Goal: Transaction & Acquisition: Purchase product/service

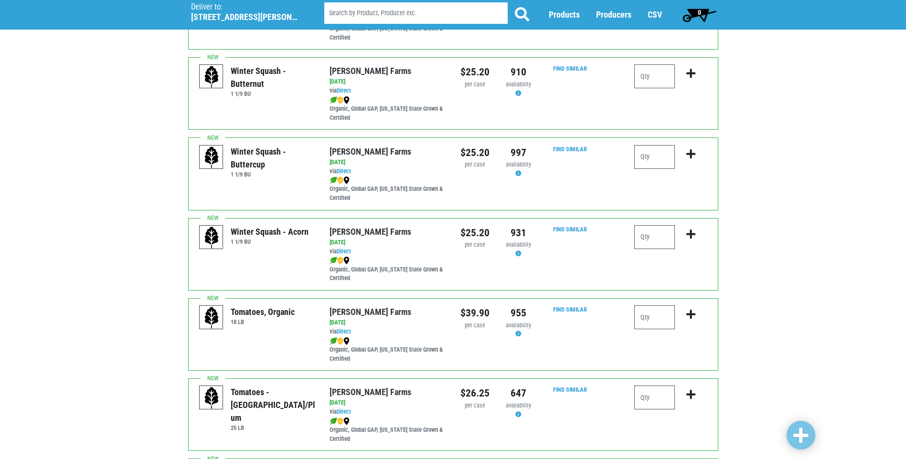
scroll to position [334, 0]
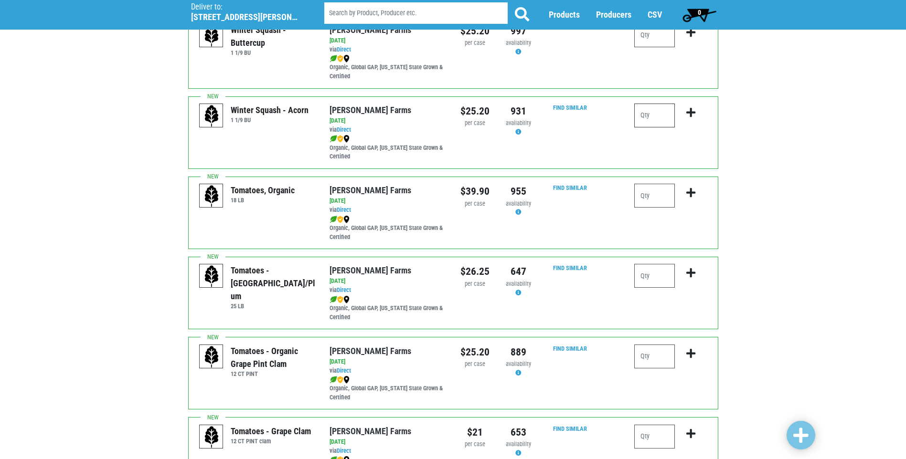
click at [646, 116] on input "number" at bounding box center [654, 116] width 41 height 24
type input "1"
click at [689, 115] on icon "submit" at bounding box center [690, 112] width 9 height 11
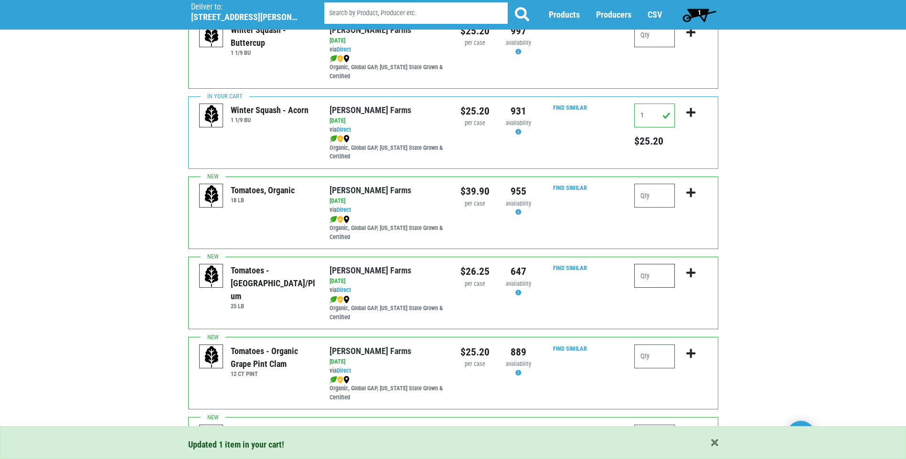
click at [645, 276] on input "number" at bounding box center [654, 276] width 41 height 24
type input "1"
click at [689, 270] on icon "submit" at bounding box center [690, 273] width 9 height 11
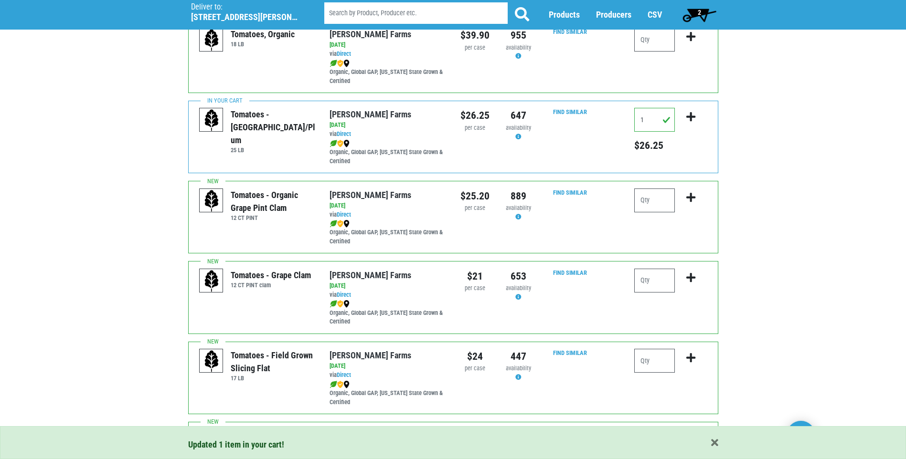
scroll to position [525, 0]
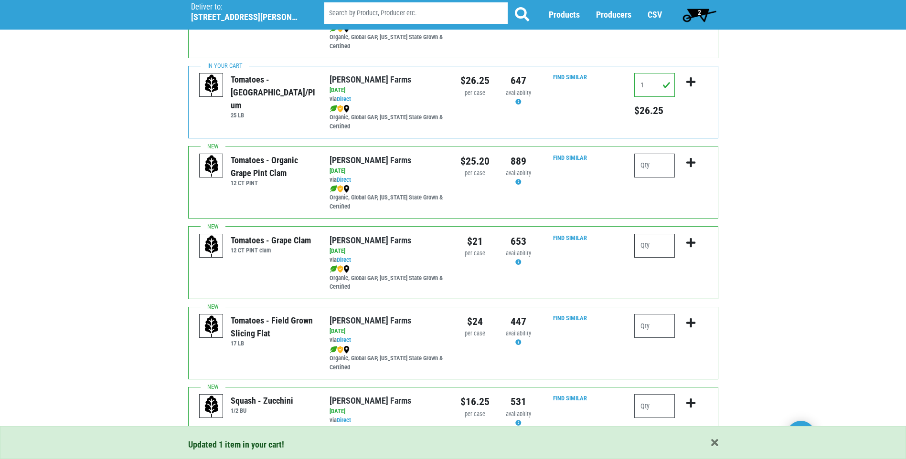
click at [647, 245] on input "number" at bounding box center [654, 246] width 41 height 24
type input "1"
click at [690, 240] on icon "submit" at bounding box center [690, 243] width 9 height 11
click at [646, 322] on input "number" at bounding box center [654, 326] width 41 height 24
type input "1"
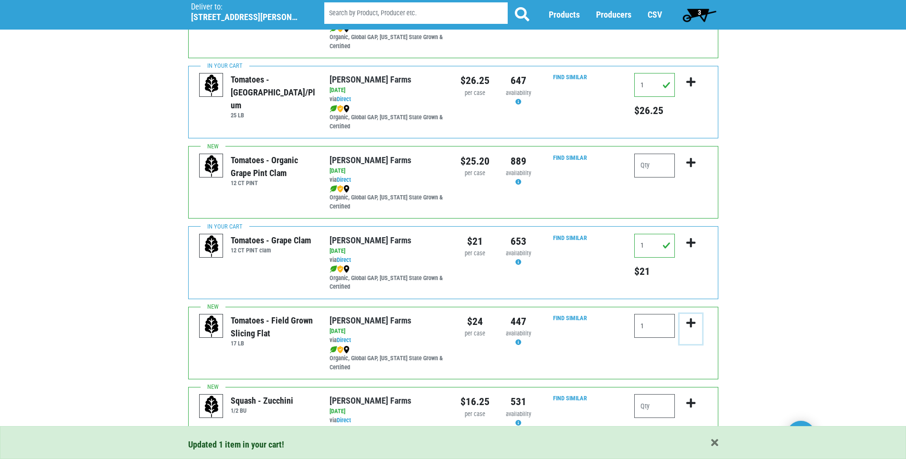
click at [690, 321] on icon "submit" at bounding box center [690, 323] width 9 height 11
click at [651, 406] on input "number" at bounding box center [654, 406] width 41 height 24
type input "1"
click at [693, 401] on icon "submit" at bounding box center [690, 403] width 9 height 11
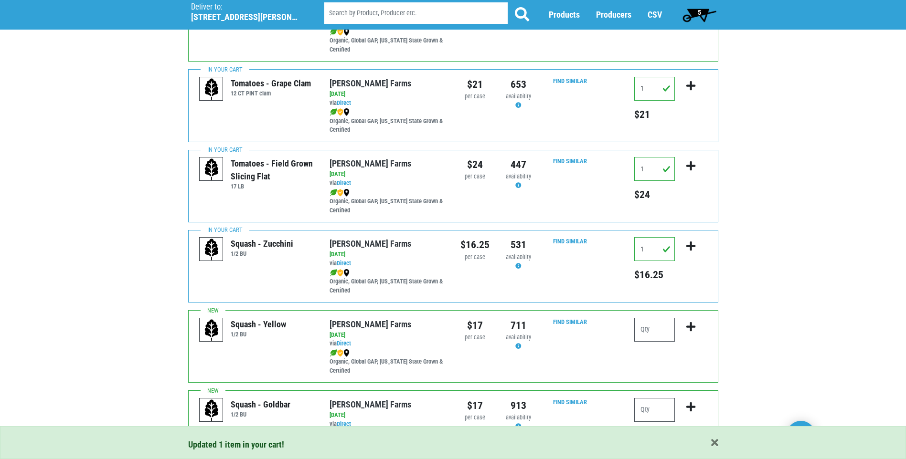
scroll to position [716, 0]
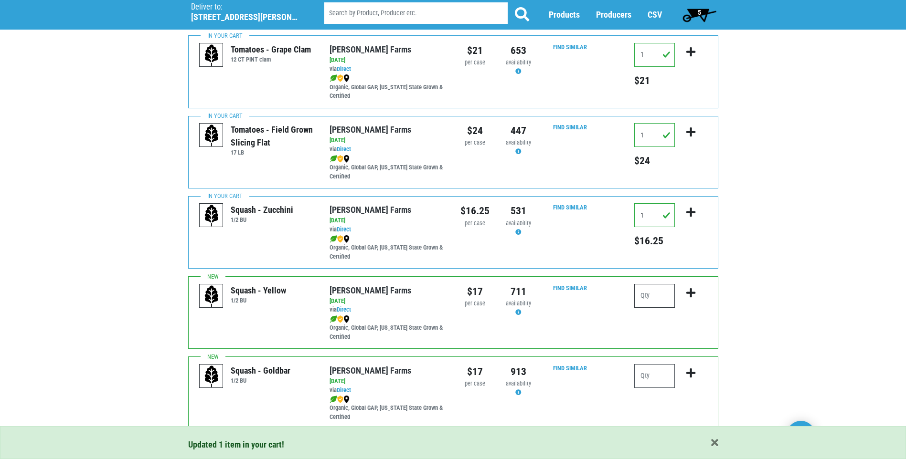
click at [651, 297] on input "number" at bounding box center [654, 296] width 41 height 24
type input "1"
click at [690, 294] on icon "submit" at bounding box center [690, 293] width 9 height 11
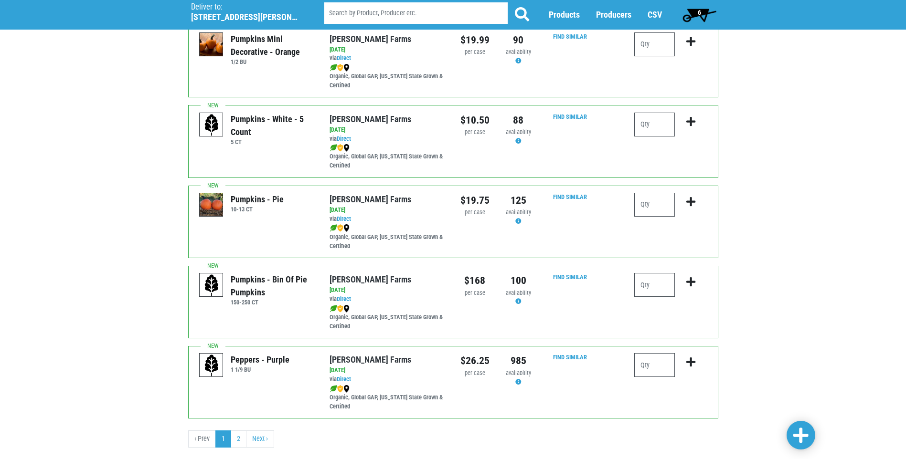
scroll to position [1309, 0]
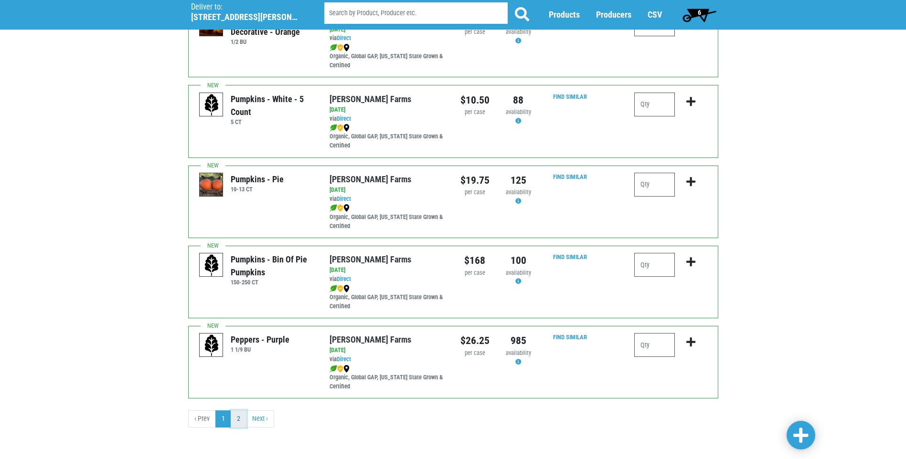
drag, startPoint x: 237, startPoint y: 421, endPoint x: 236, endPoint y: 414, distance: 6.3
click at [237, 421] on link "2" at bounding box center [239, 419] width 16 height 17
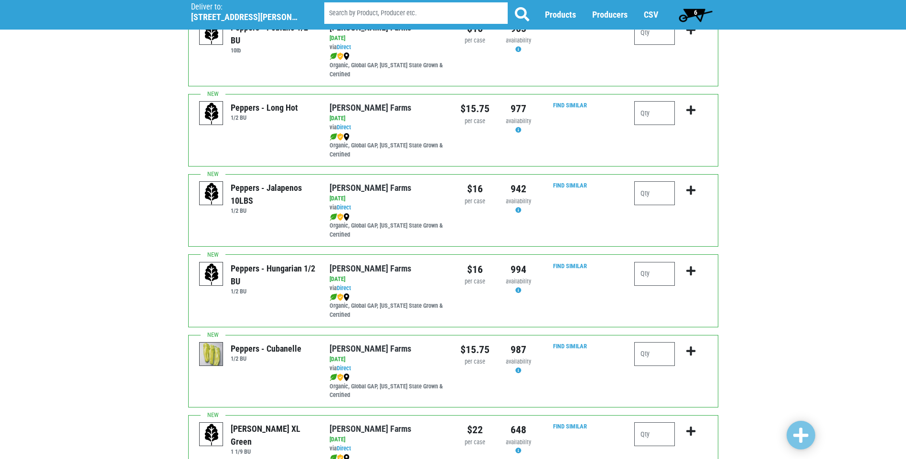
scroll to position [143, 0]
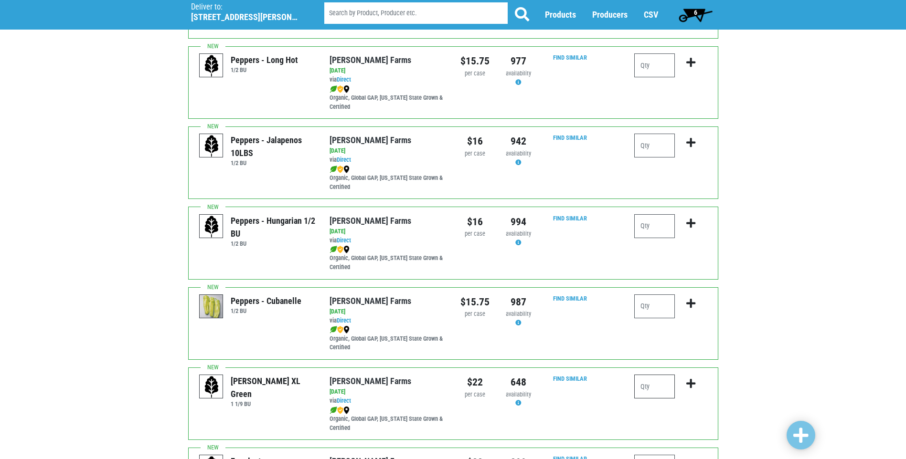
click at [643, 387] on input "number" at bounding box center [654, 387] width 41 height 24
type input "2"
click at [688, 385] on icon "submit" at bounding box center [690, 384] width 9 height 11
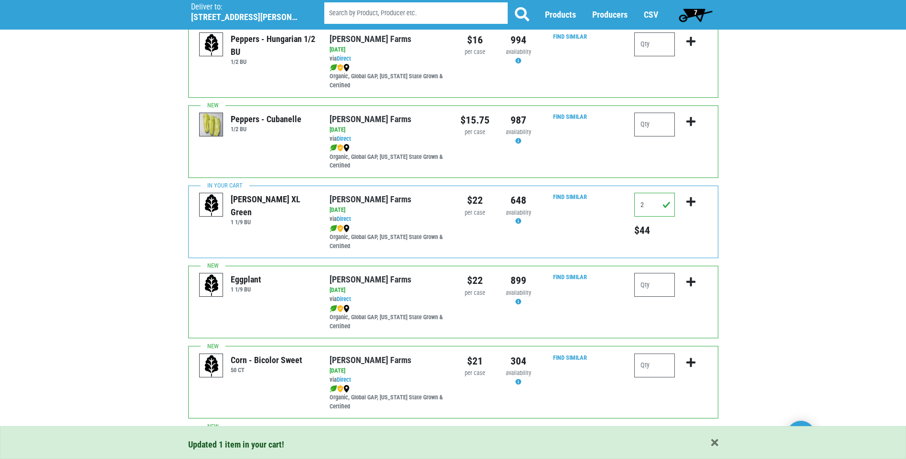
scroll to position [334, 0]
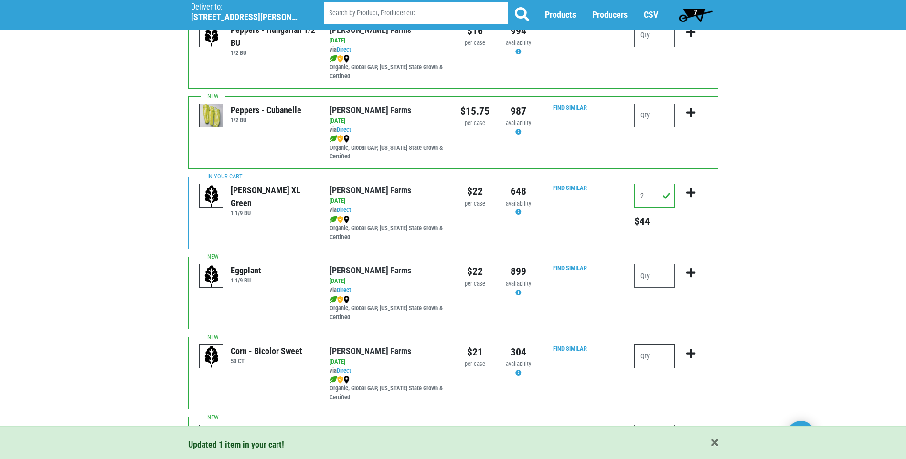
click at [640, 357] on input "number" at bounding box center [654, 357] width 41 height 24
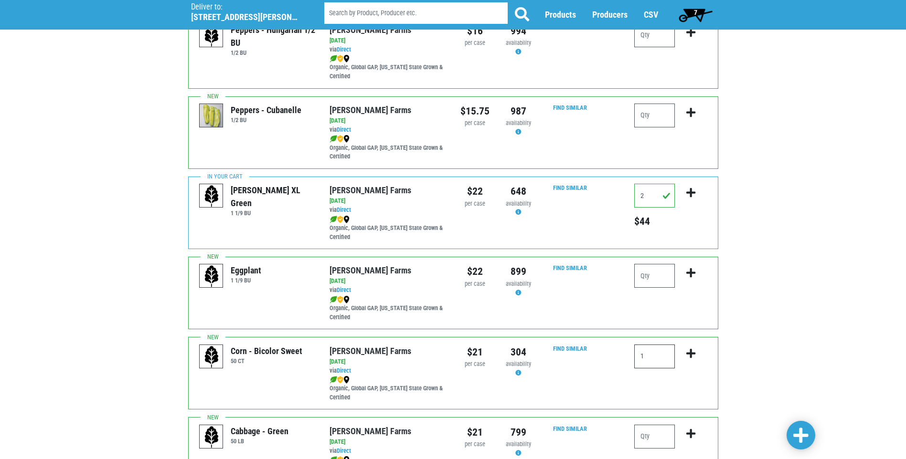
type input "1"
click at [692, 353] on icon "submit" at bounding box center [690, 354] width 9 height 11
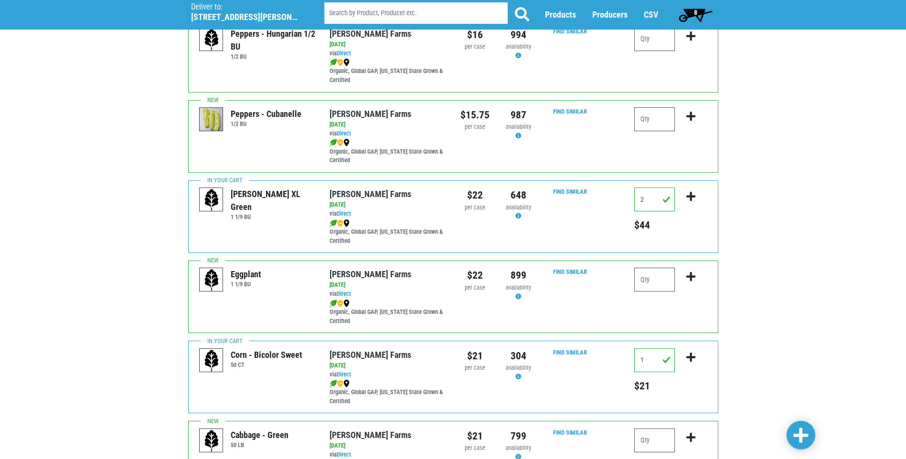
scroll to position [283, 0]
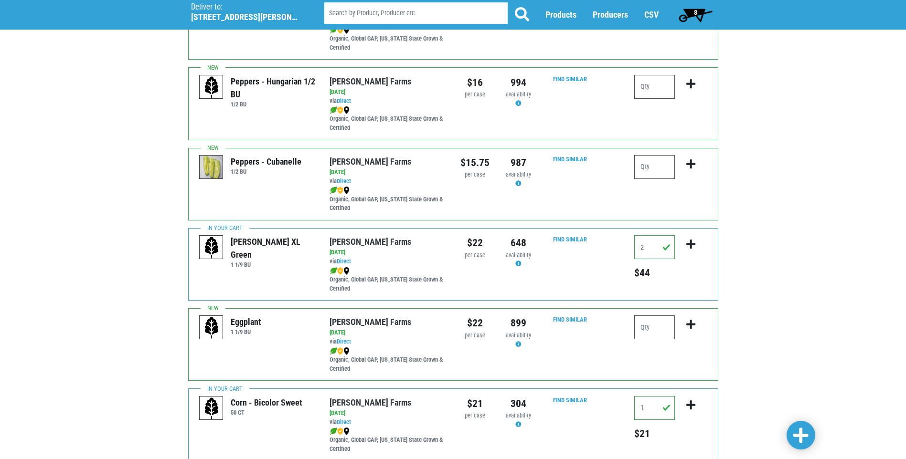
click at [698, 11] on span "8" at bounding box center [695, 14] width 42 height 19
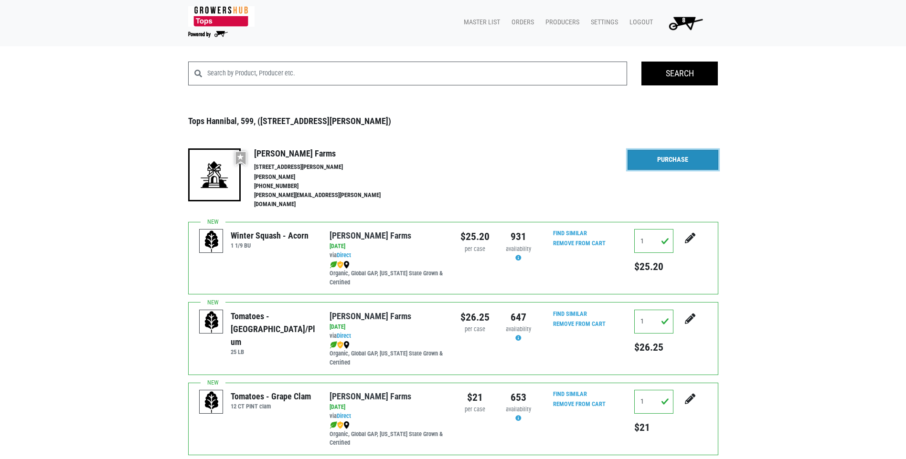
click at [683, 161] on link "Purchase" at bounding box center [672, 160] width 91 height 20
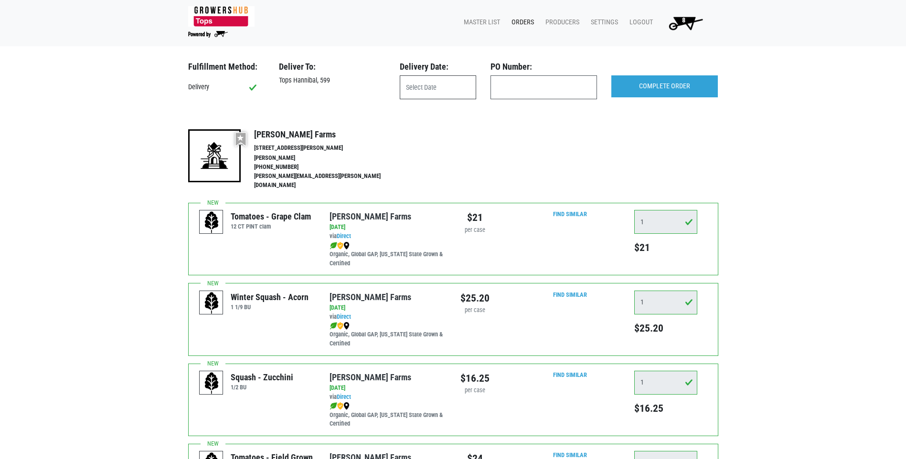
click at [424, 85] on input "text" at bounding box center [438, 87] width 76 height 24
click at [433, 179] on span "15" at bounding box center [431, 176] width 19 height 19
type input "2025-09-15"
click at [663, 85] on input "COMPLETE ORDER" at bounding box center [664, 86] width 106 height 22
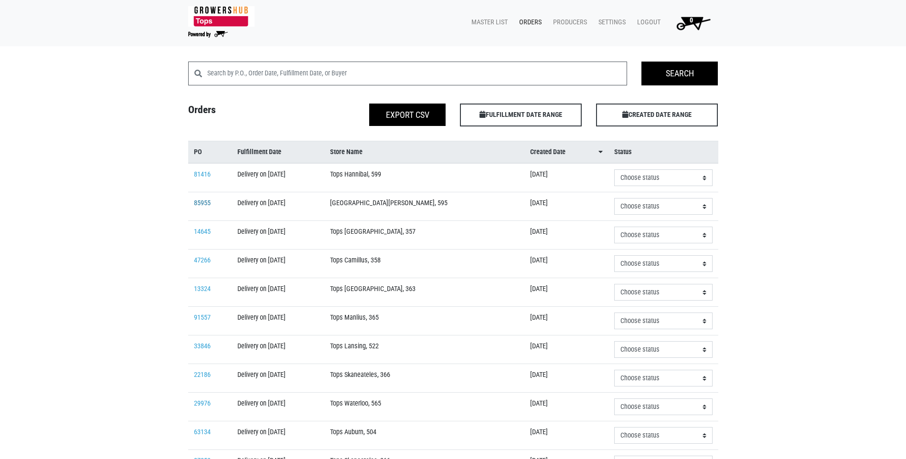
click at [202, 205] on link "85955" at bounding box center [202, 203] width 17 height 8
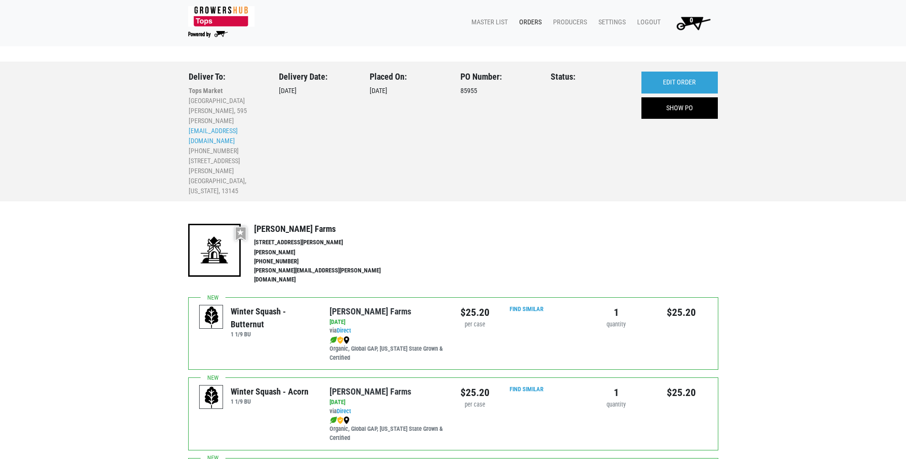
click at [531, 23] on link "Orders" at bounding box center [528, 22] width 34 height 18
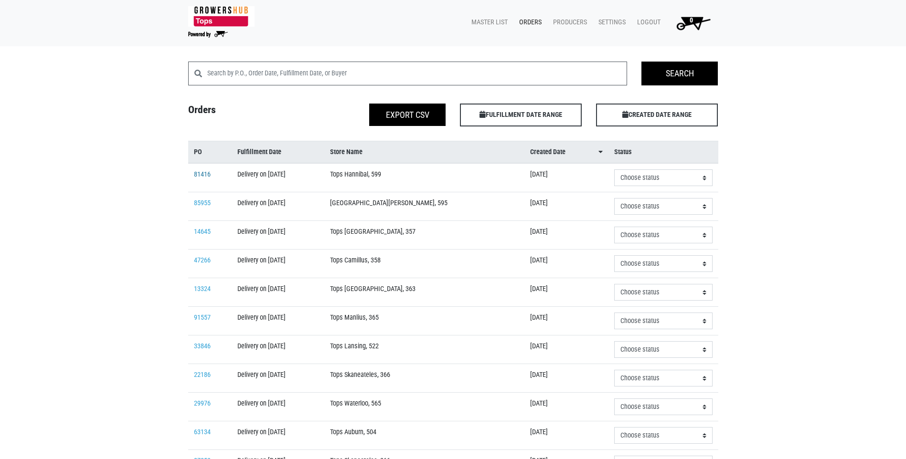
click at [203, 172] on link "81416" at bounding box center [202, 174] width 17 height 8
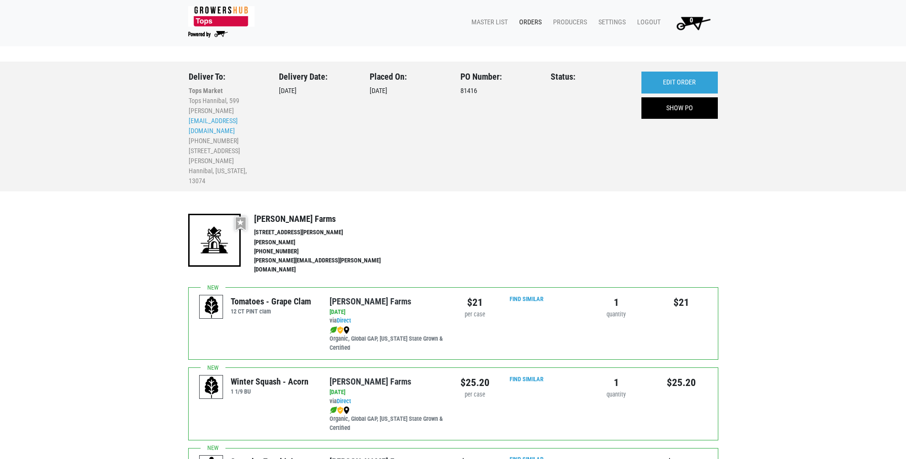
click at [534, 22] on link "Orders" at bounding box center [528, 22] width 34 height 18
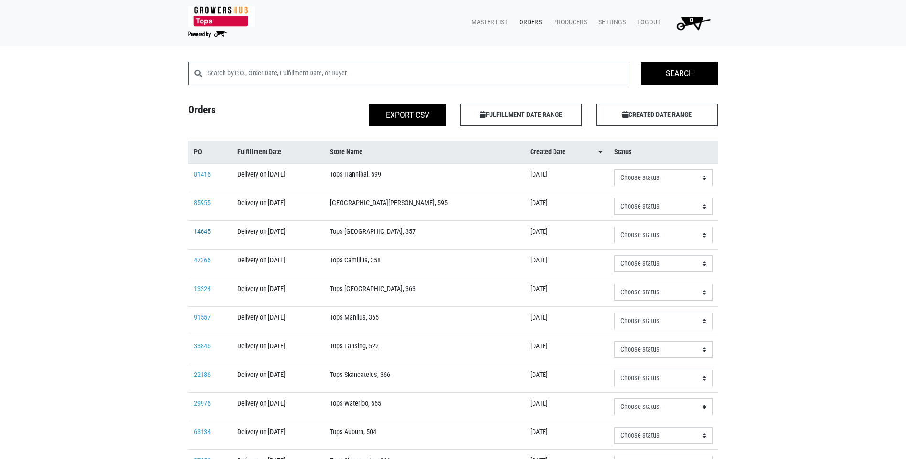
click at [206, 233] on link "14645" at bounding box center [202, 232] width 17 height 8
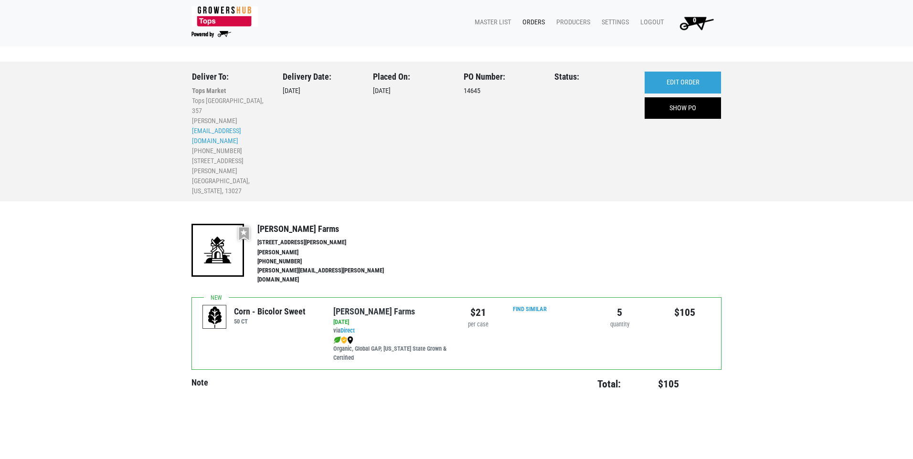
click at [535, 21] on link "Orders" at bounding box center [532, 22] width 34 height 18
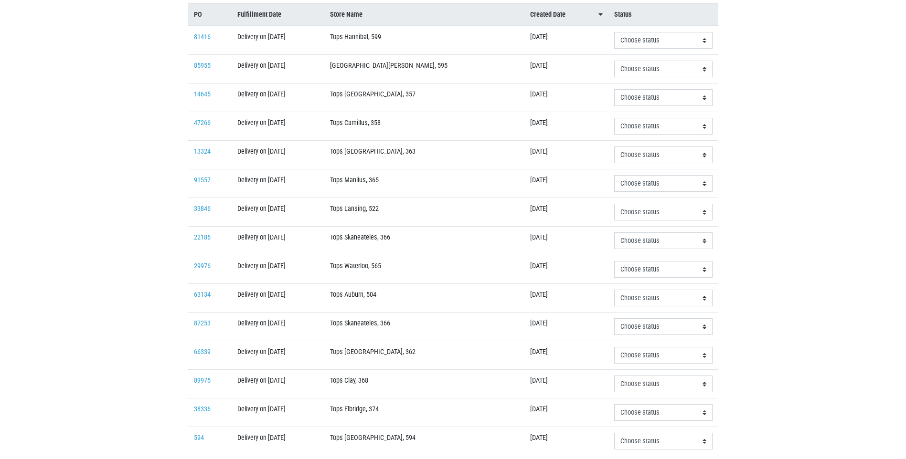
scroll to position [143, 0]
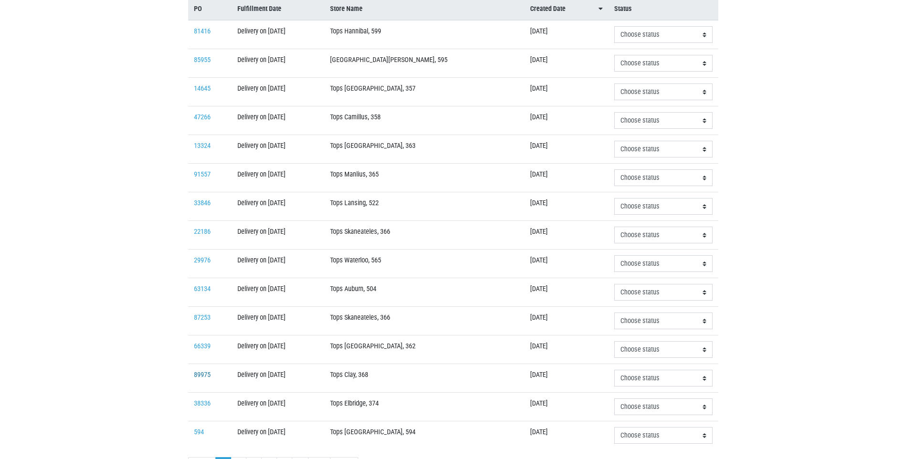
click at [209, 374] on link "89975" at bounding box center [202, 375] width 17 height 8
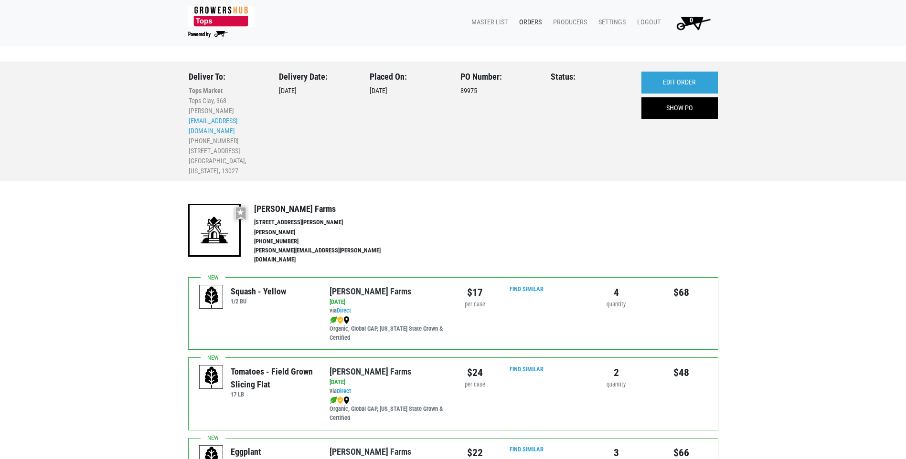
click at [527, 20] on link "Orders" at bounding box center [528, 22] width 34 height 18
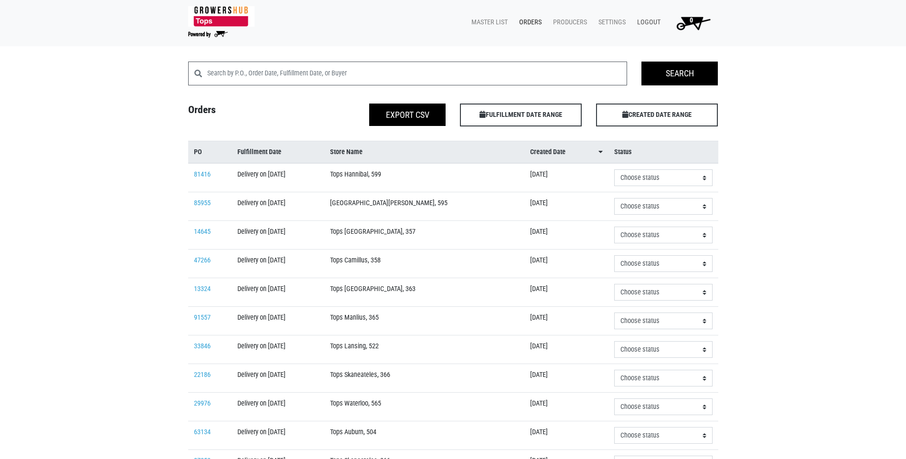
click at [651, 23] on link "Logout" at bounding box center [646, 22] width 35 height 18
